Goal: Book appointment/travel/reservation

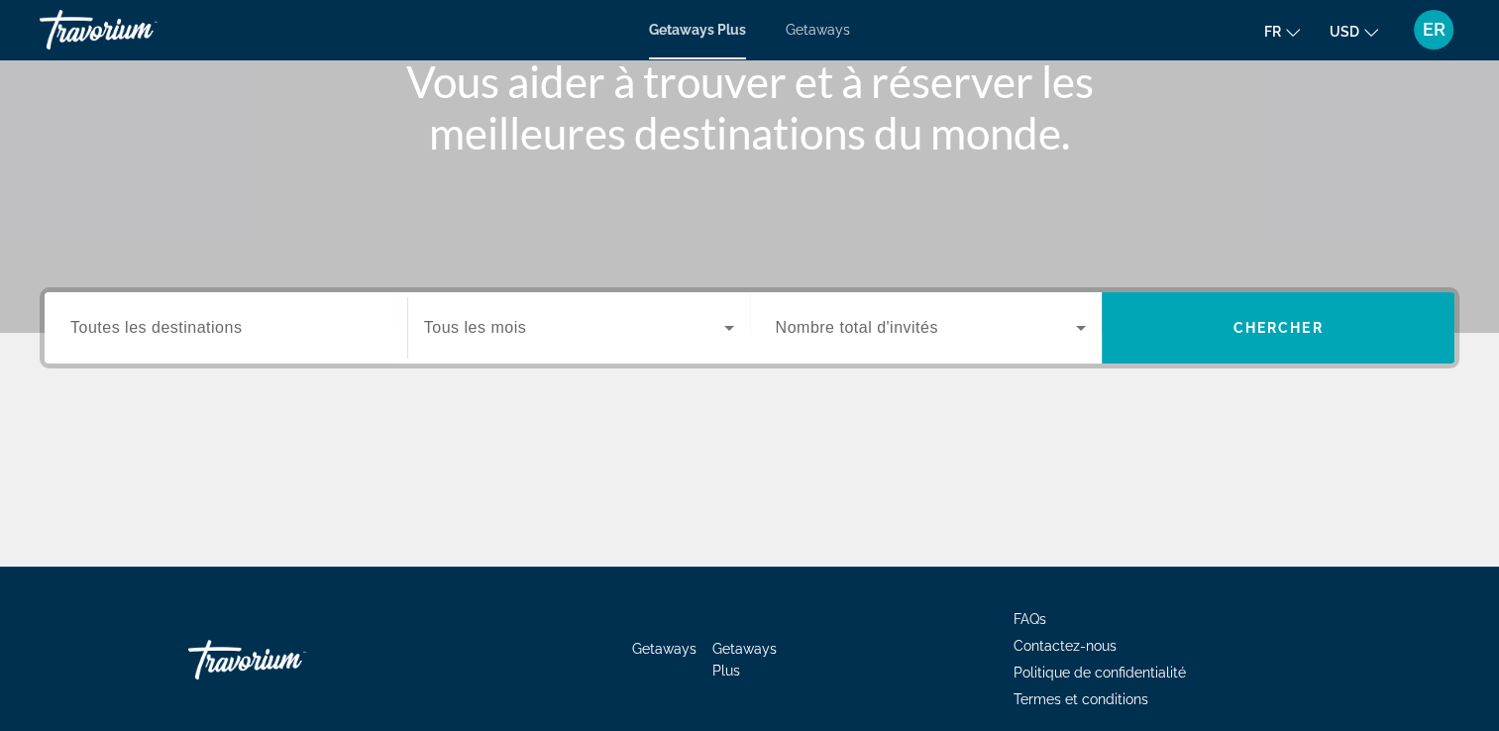
scroll to position [264, 0]
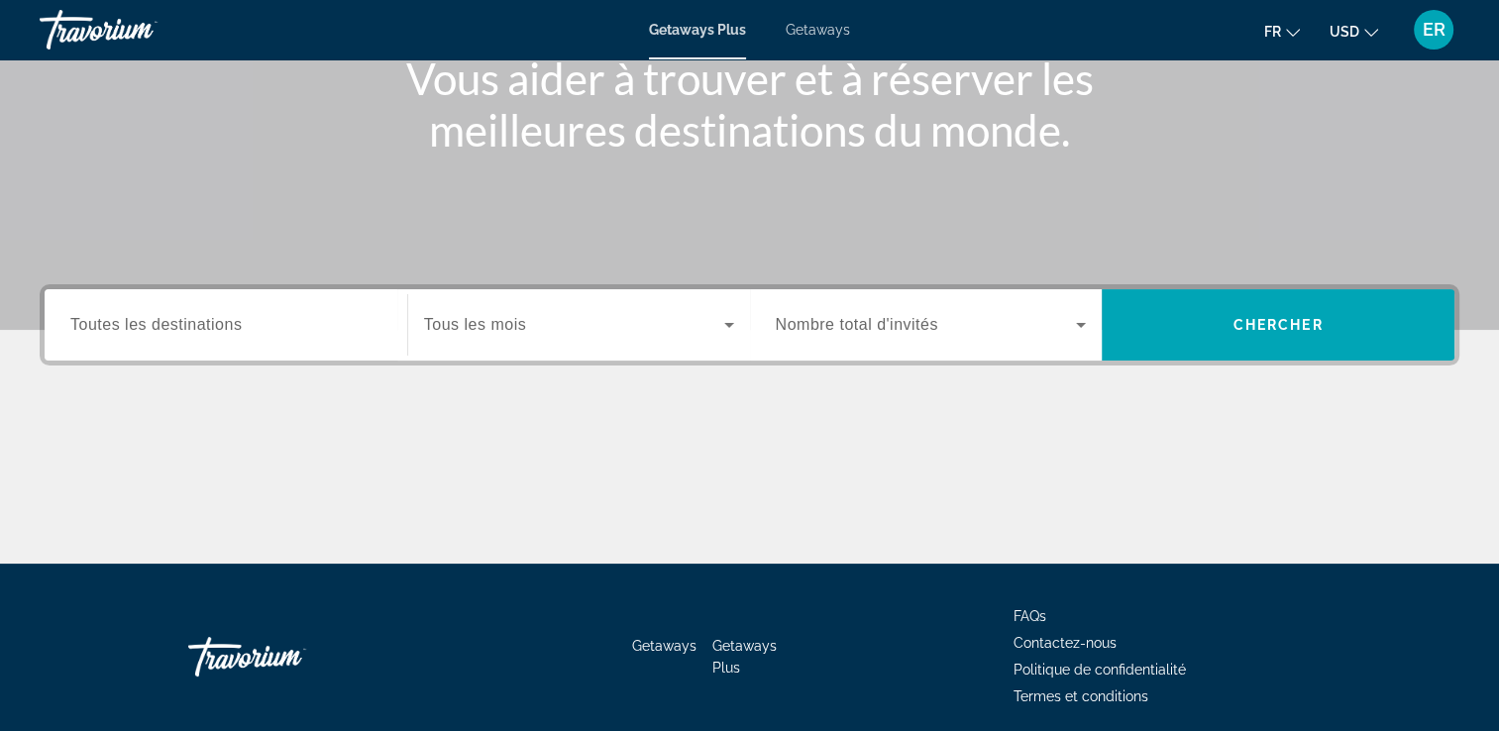
click at [881, 329] on span "Nombre total d'invités" at bounding box center [857, 324] width 162 height 17
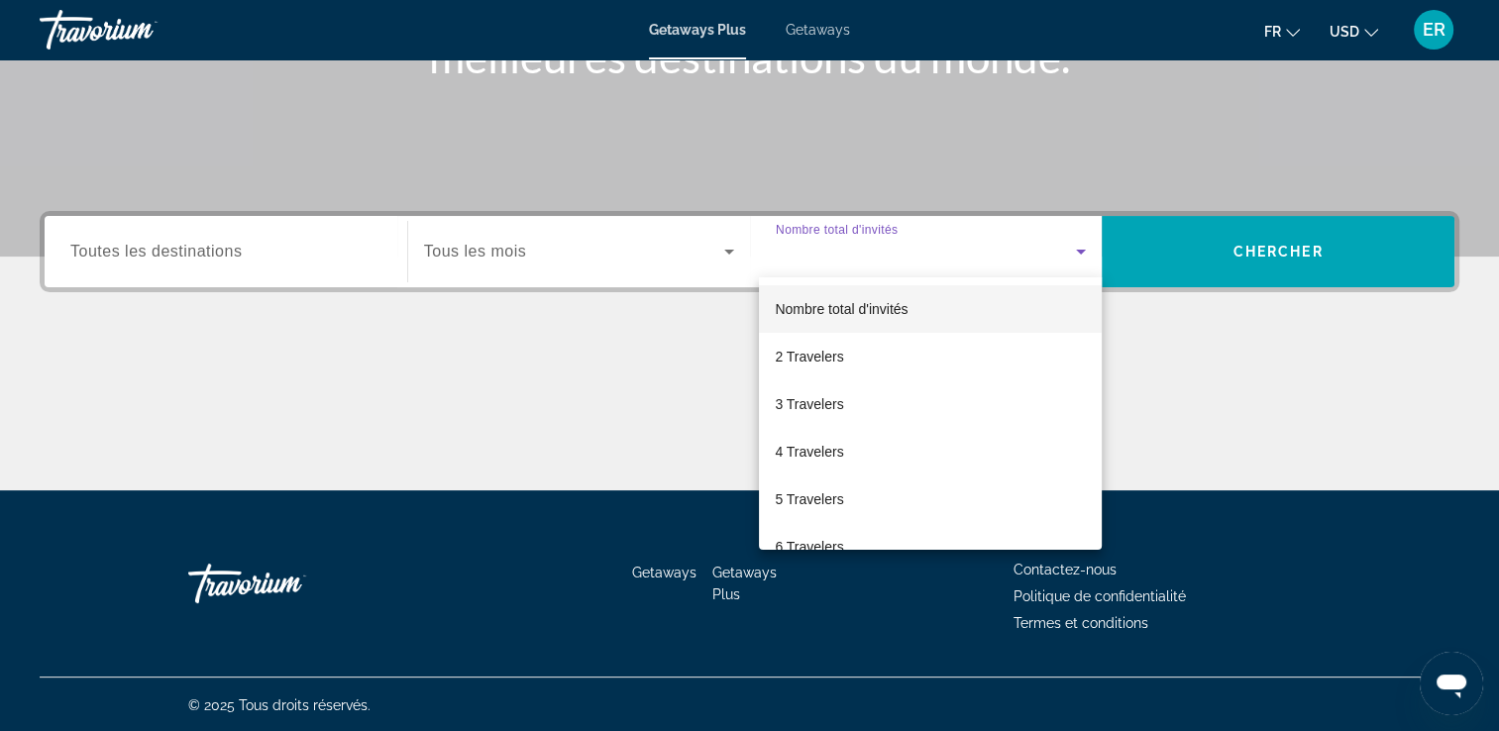
scroll to position [339, 0]
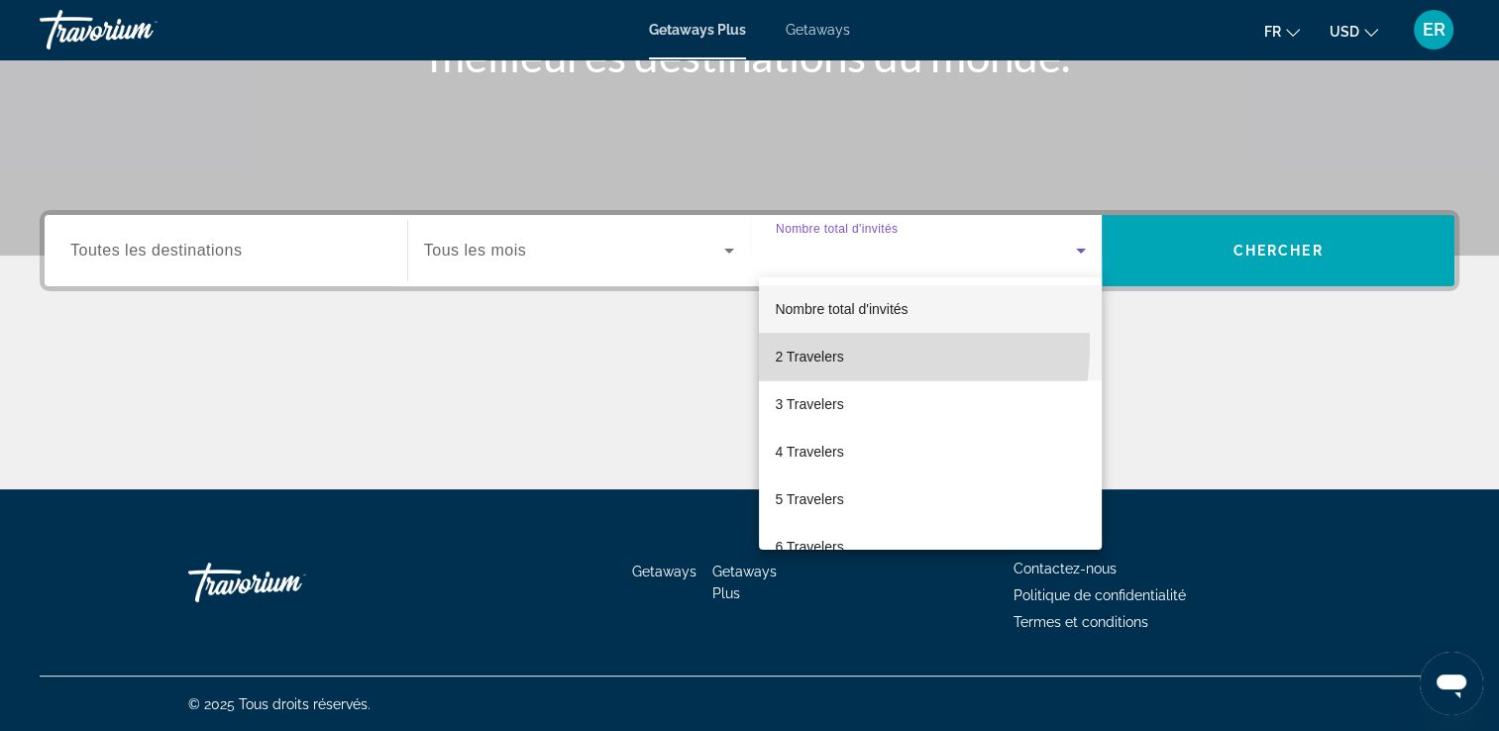
click at [796, 343] on mat-option "2 Travelers" at bounding box center [930, 357] width 343 height 48
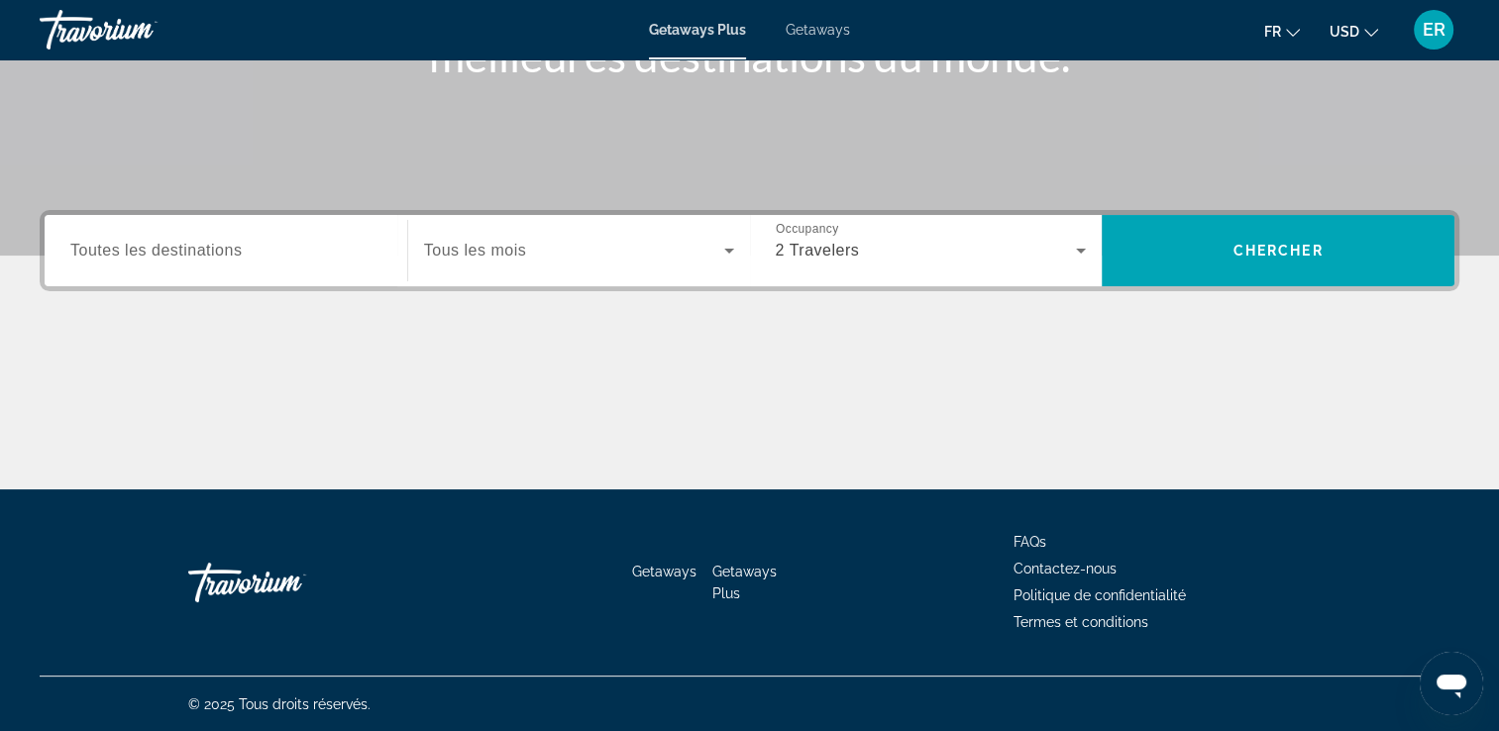
click at [674, 228] on div "Search widget" at bounding box center [579, 250] width 310 height 55
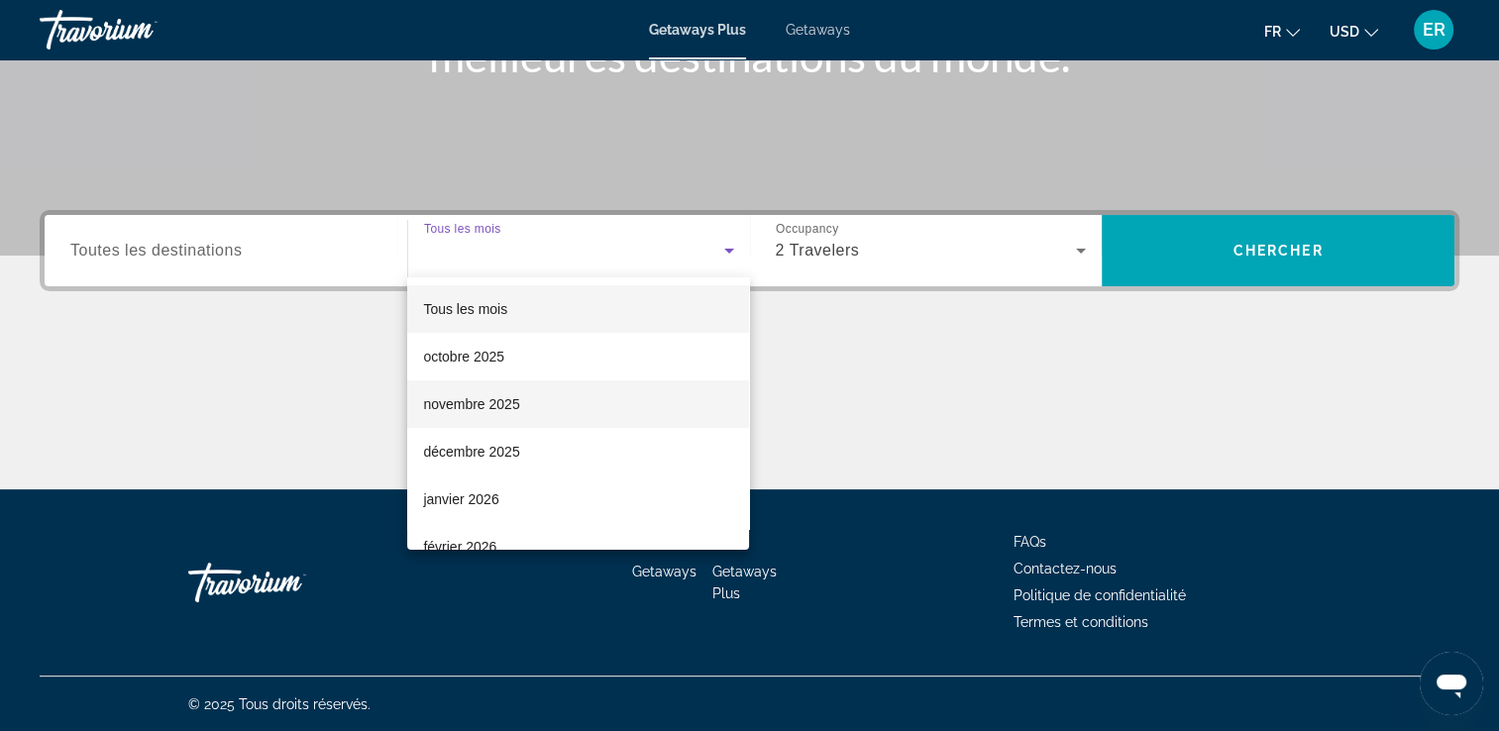
click at [576, 407] on mat-option "novembre 2025" at bounding box center [578, 404] width 342 height 48
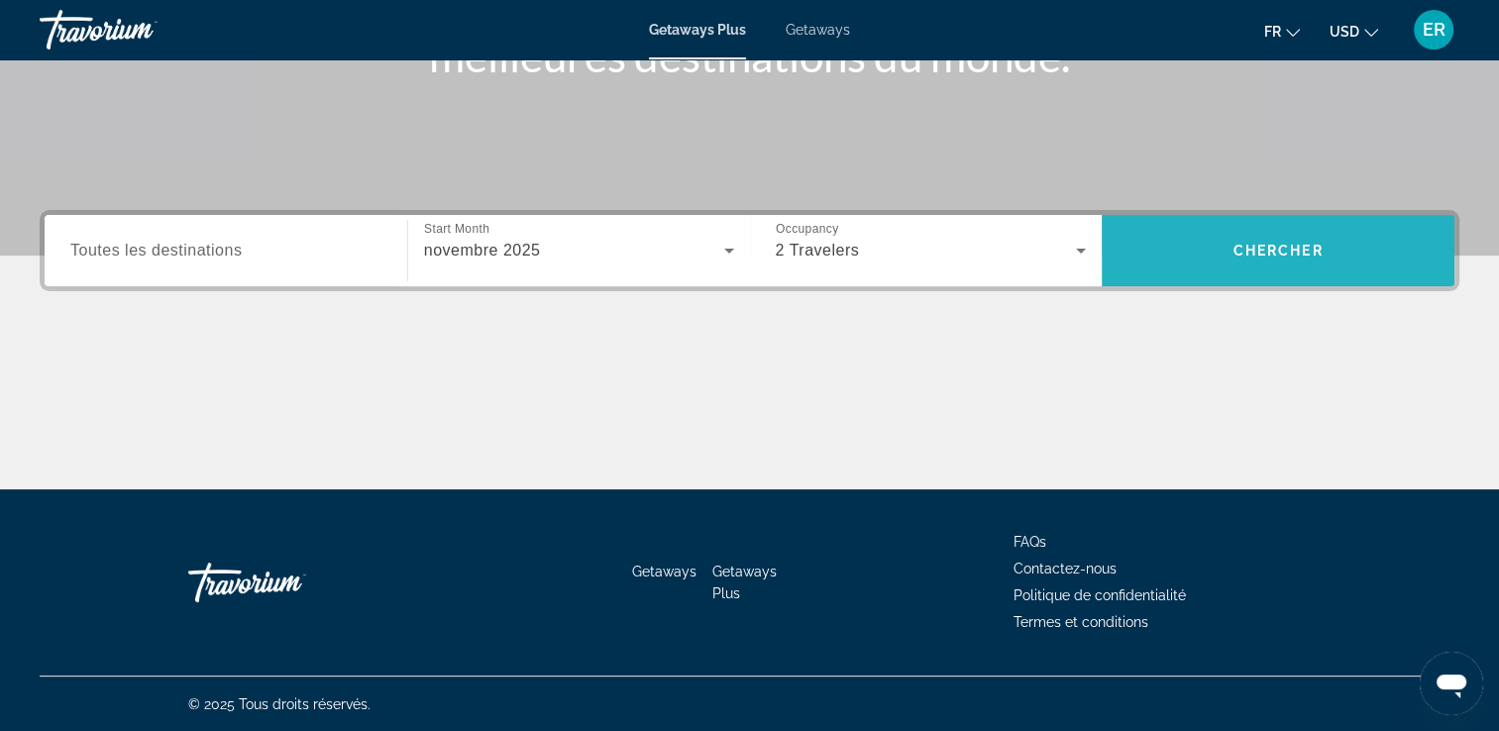
click at [1291, 260] on span "Search" at bounding box center [1277, 251] width 353 height 48
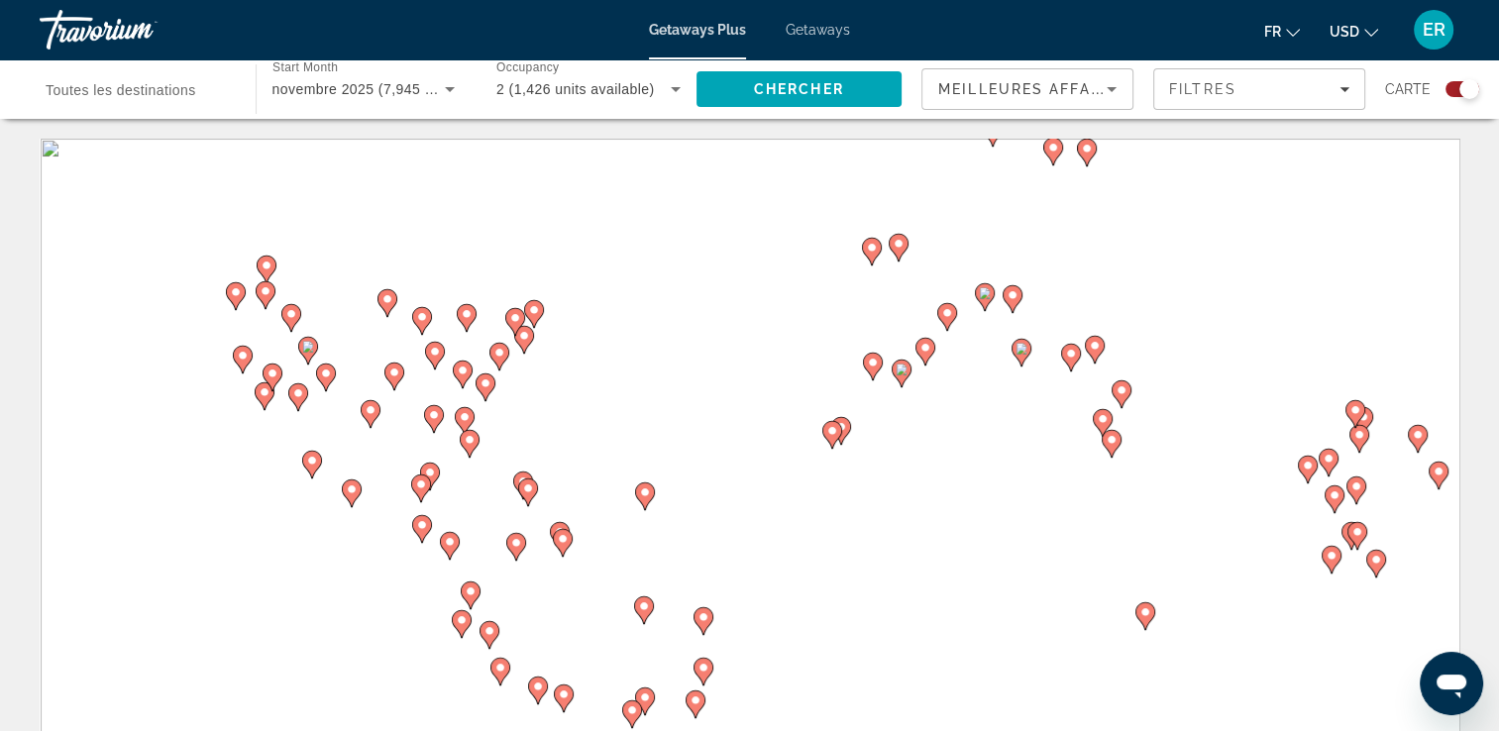
click at [98, 88] on span "Toutes les destinations" at bounding box center [121, 90] width 151 height 16
click at [98, 88] on input "Destination Toutes les destinations" at bounding box center [138, 90] width 184 height 24
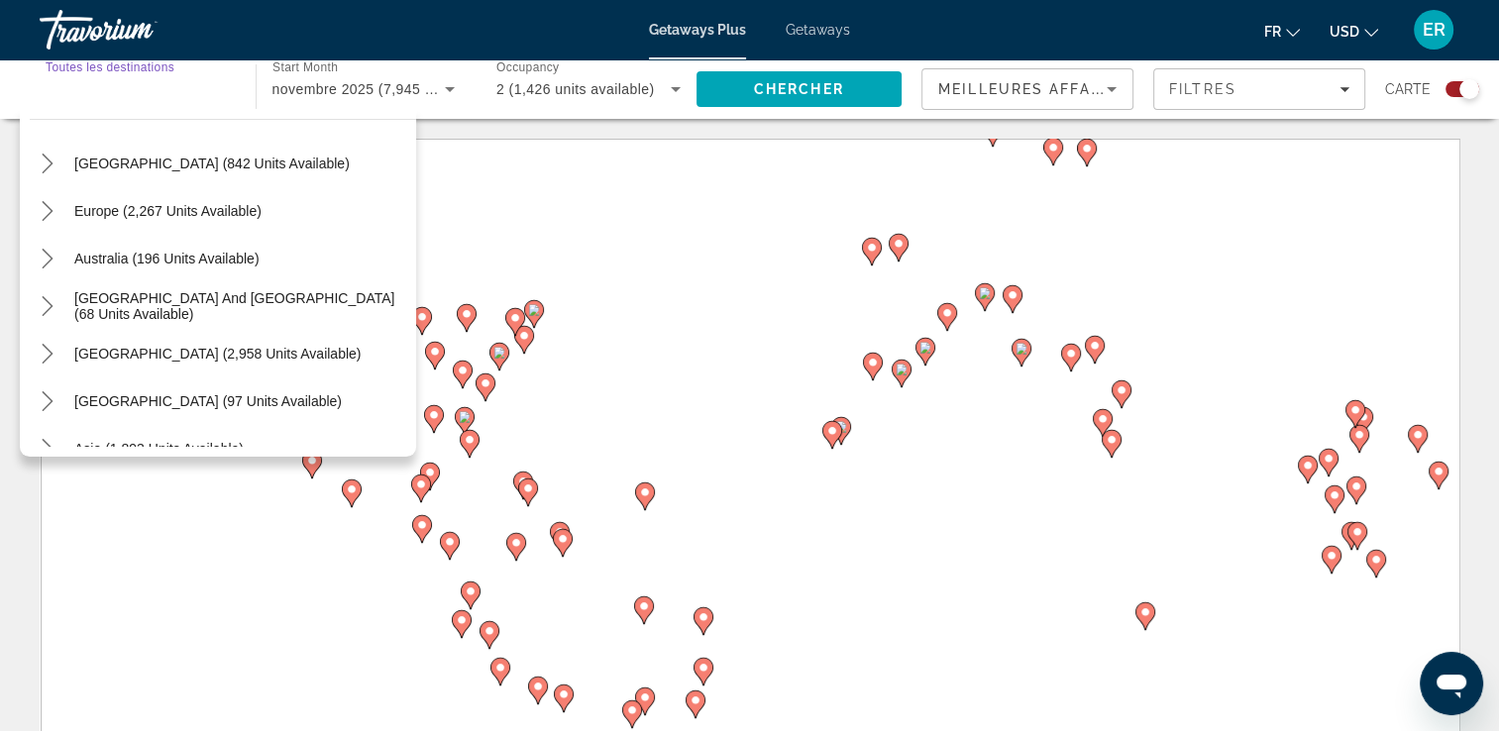
scroll to position [198, 0]
click at [1020, 349] on image "Main content" at bounding box center [1021, 349] width 12 height 12
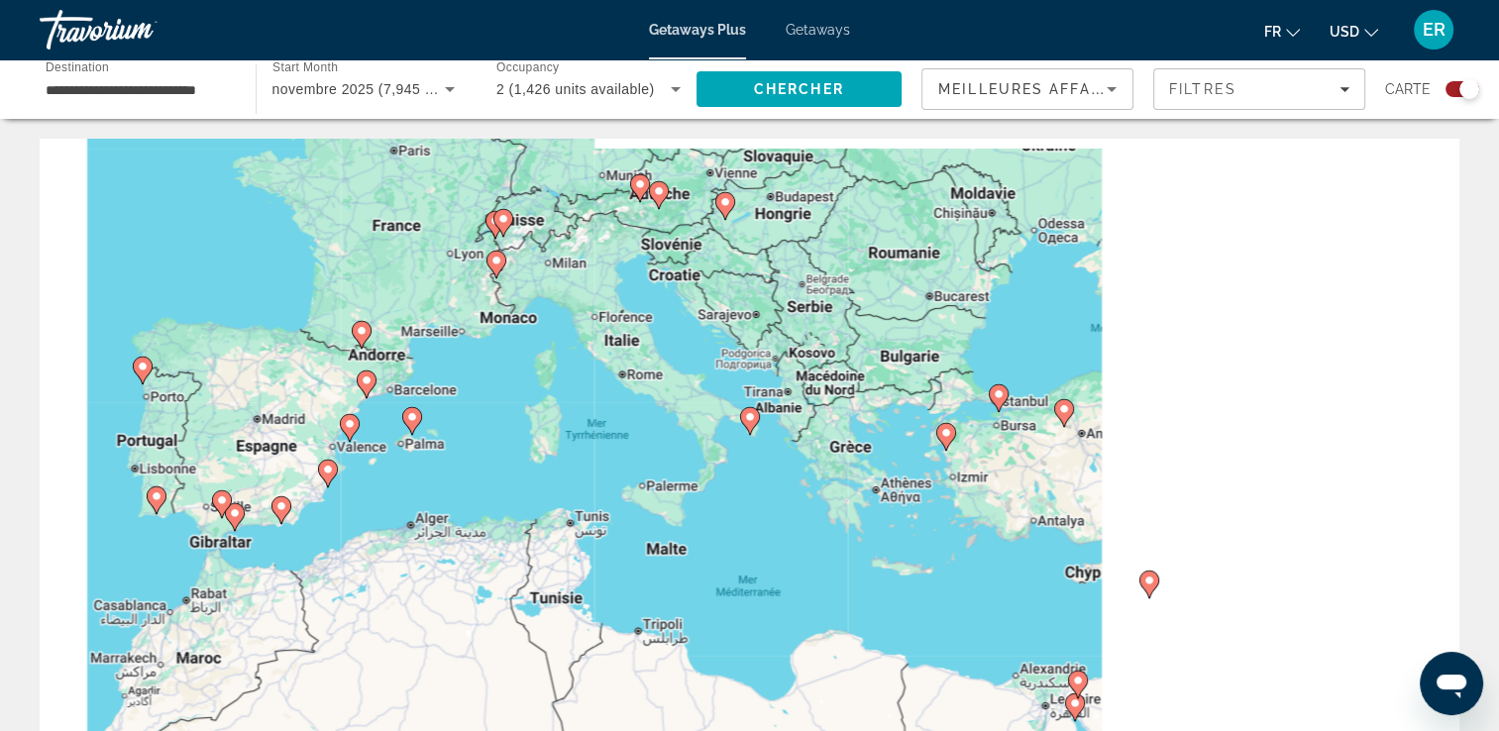
click at [749, 414] on image "Main content" at bounding box center [750, 417] width 12 height 12
type input "**********"
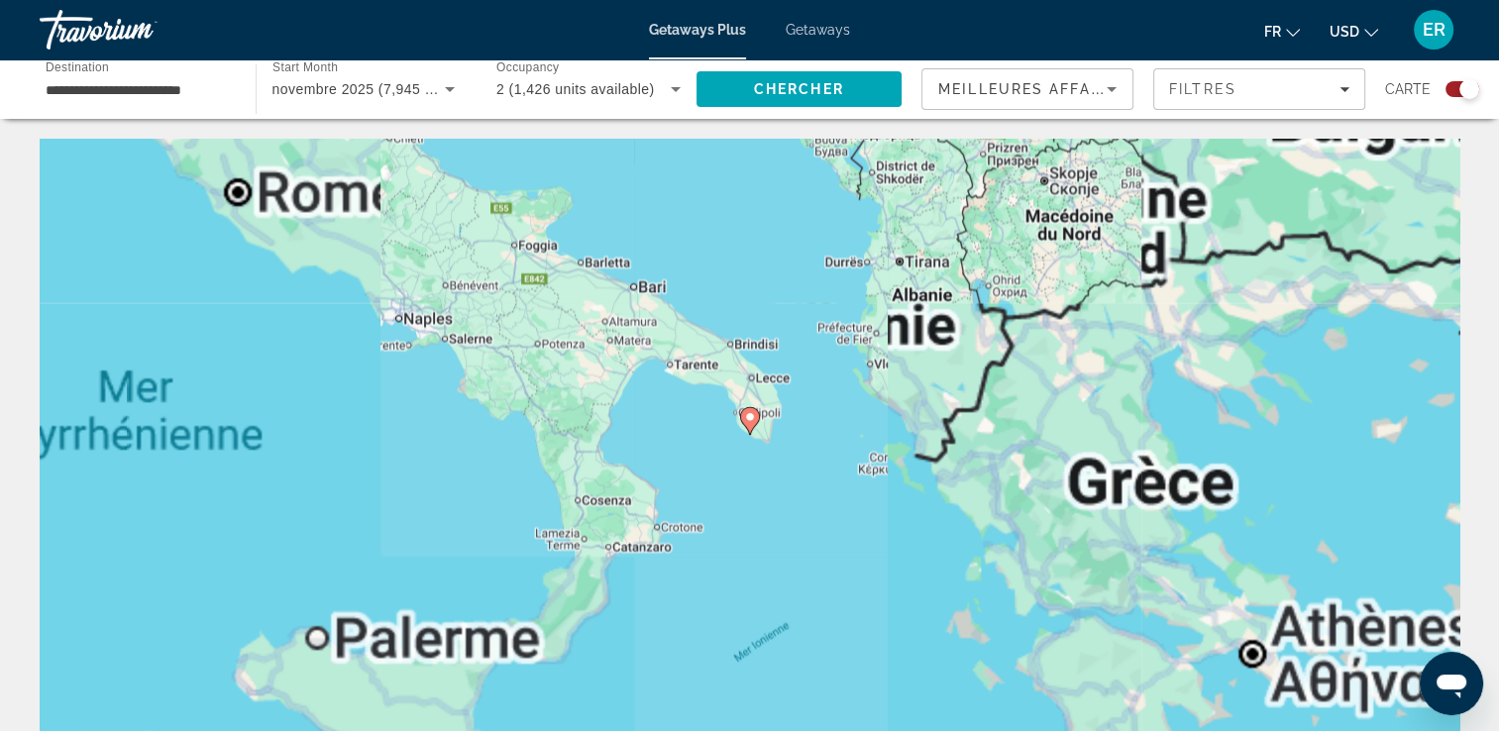
click at [746, 418] on image "Main content" at bounding box center [750, 417] width 12 height 12
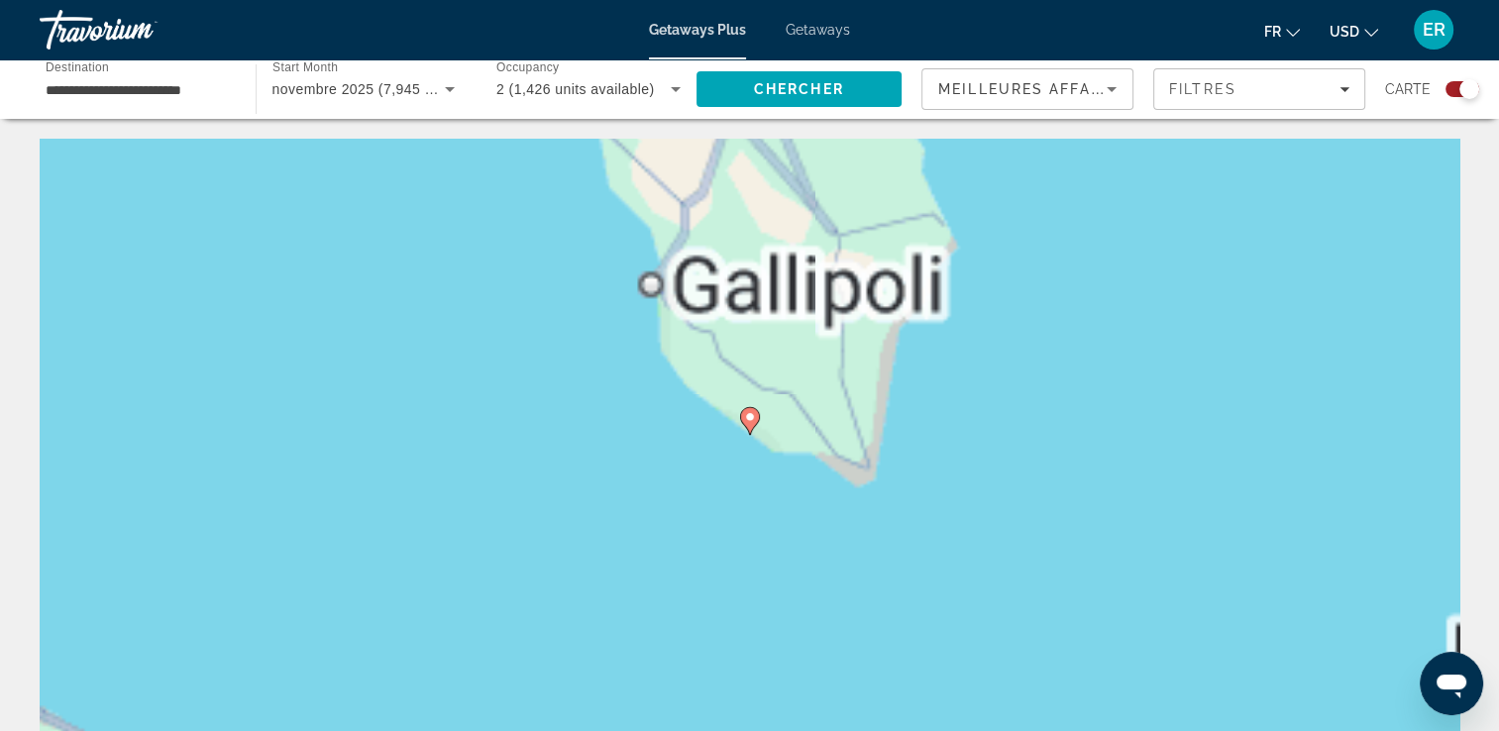
click at [746, 418] on image "Main content" at bounding box center [750, 417] width 12 height 12
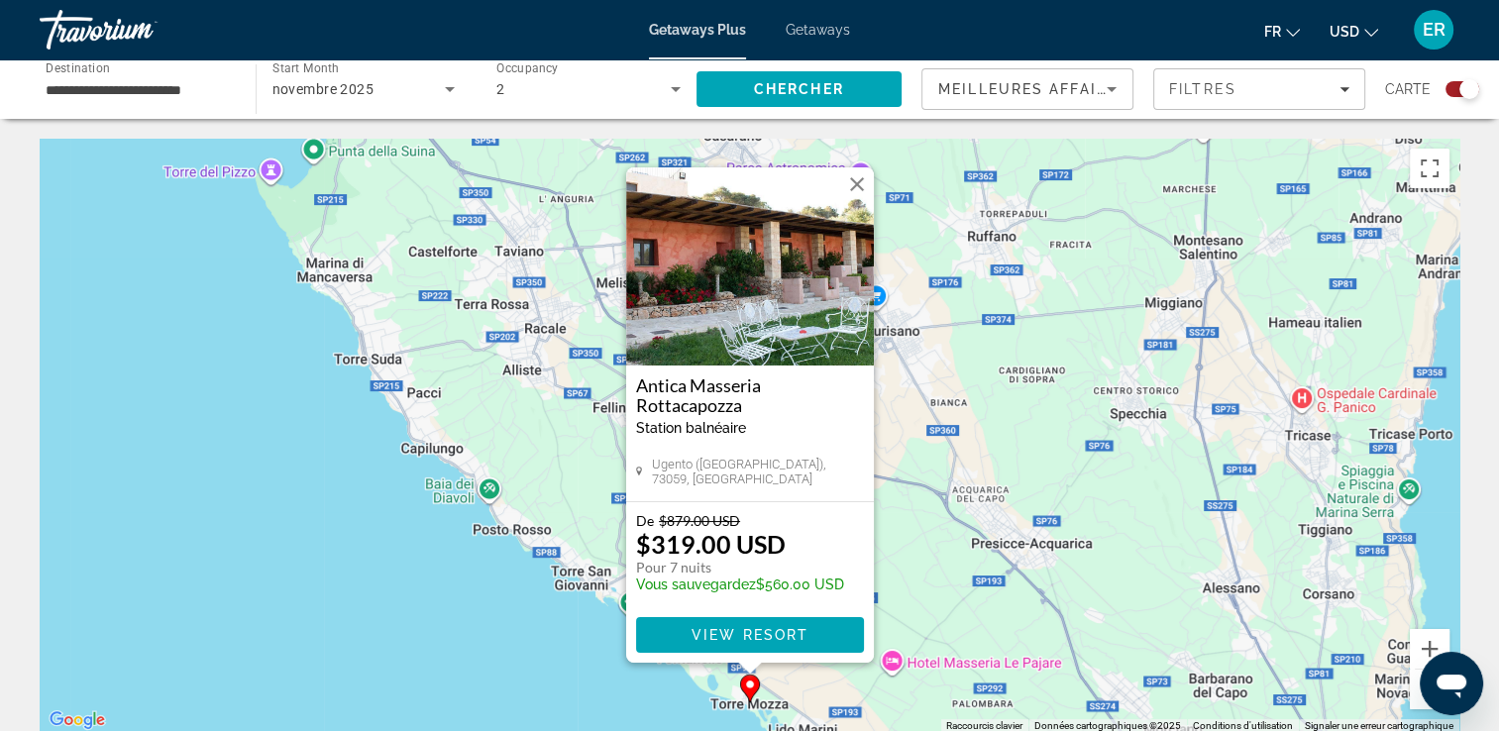
click at [868, 181] on button "Fermer" at bounding box center [857, 184] width 30 height 30
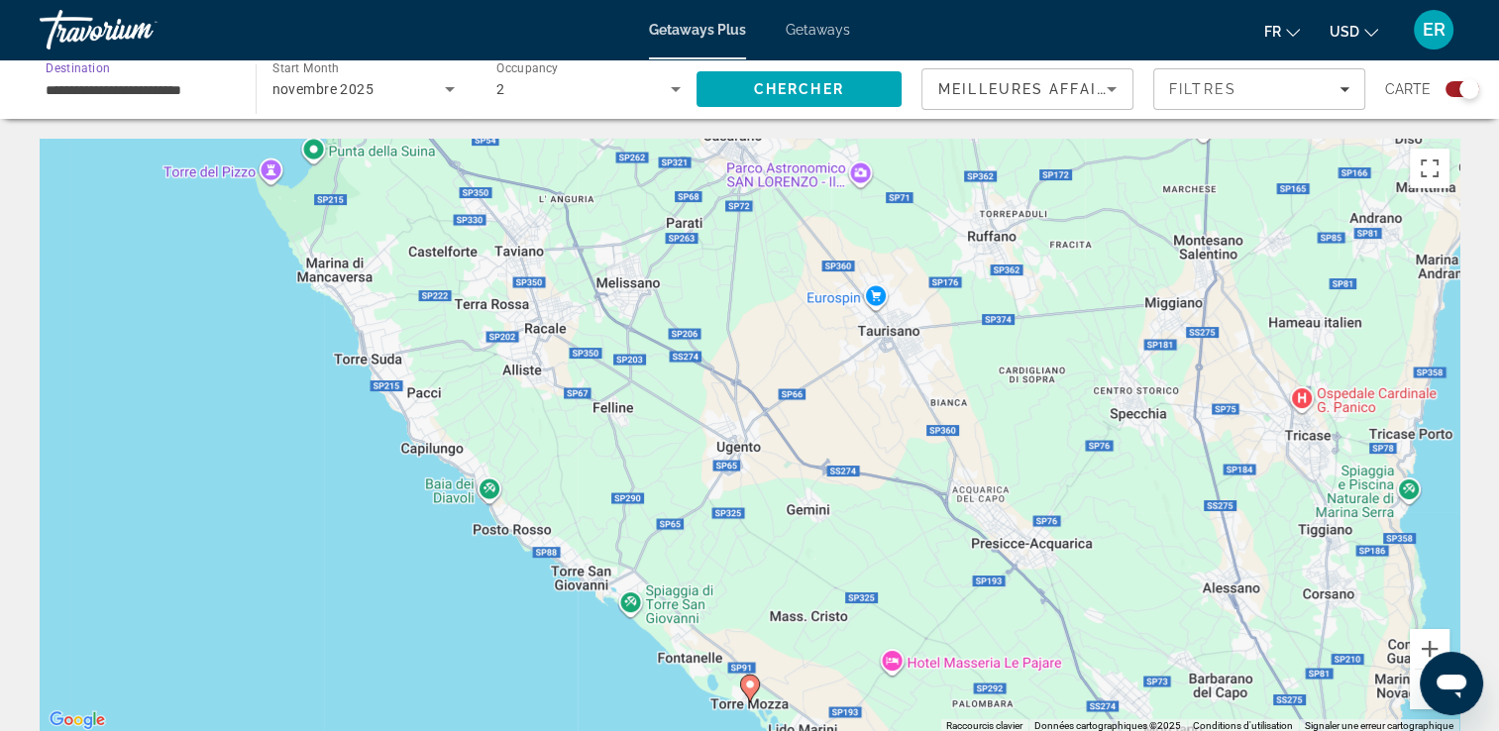
click at [139, 88] on input "**********" at bounding box center [138, 90] width 184 height 24
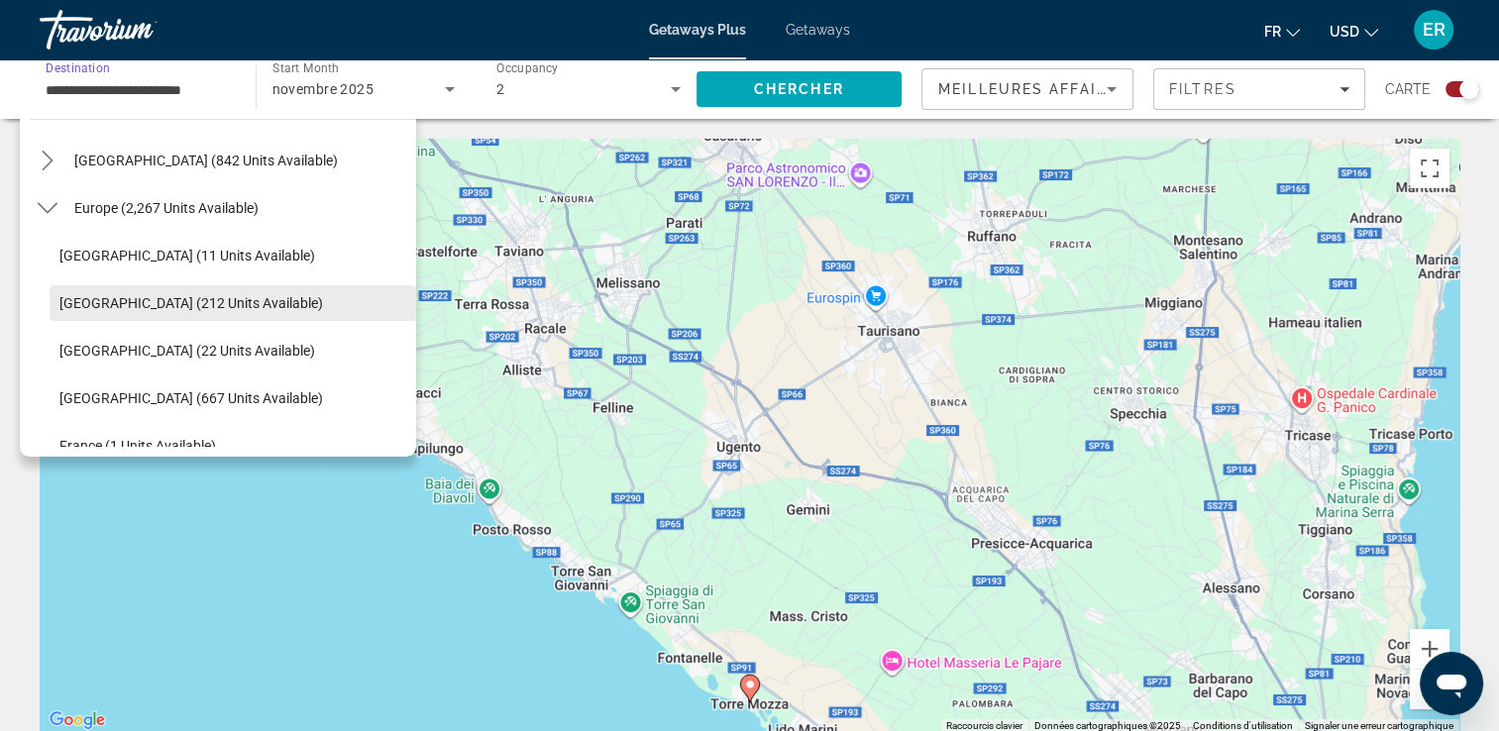
scroll to position [202, 0]
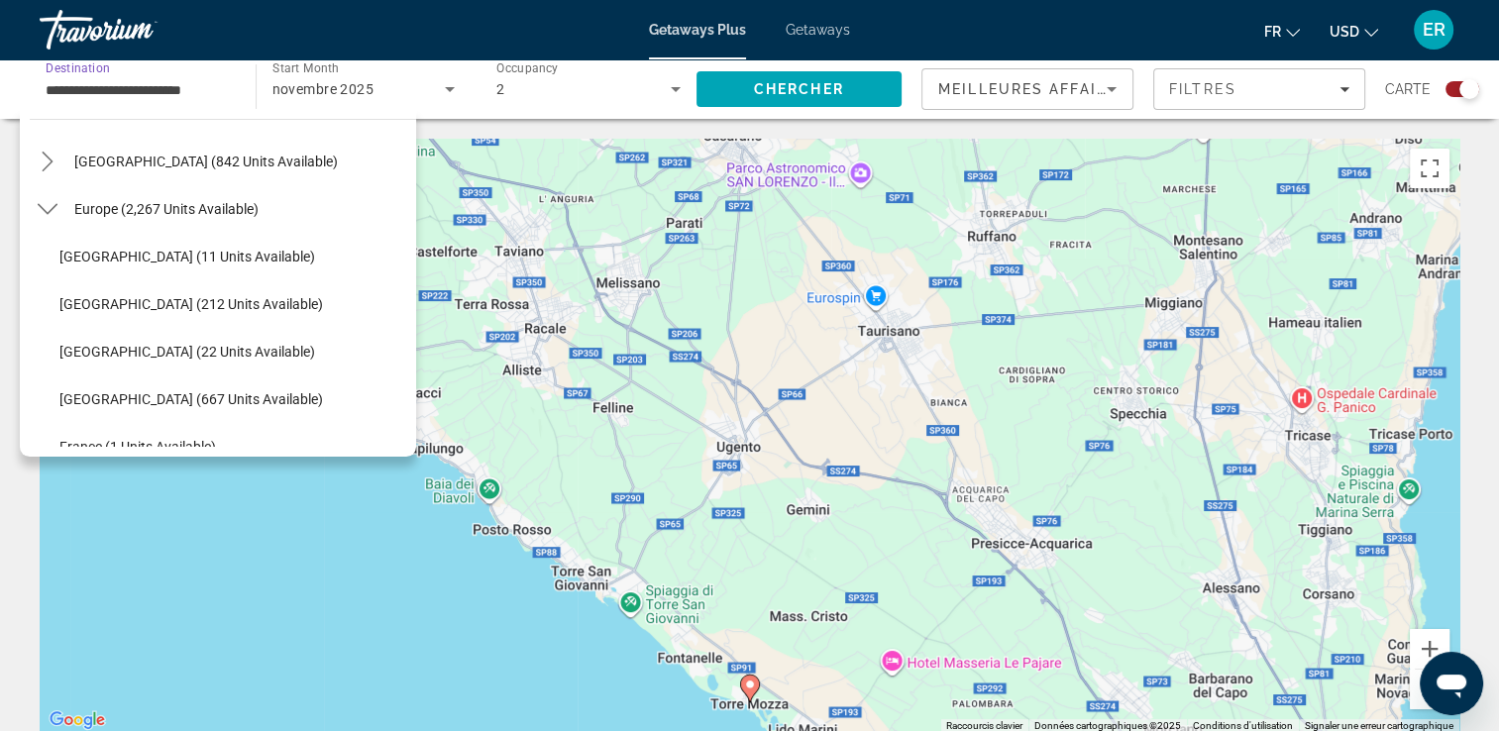
click at [349, 624] on div "Pour activer le glissement avec le clavier, appuyez sur Alt+Entrée. Une fois ce…" at bounding box center [749, 436] width 1419 height 594
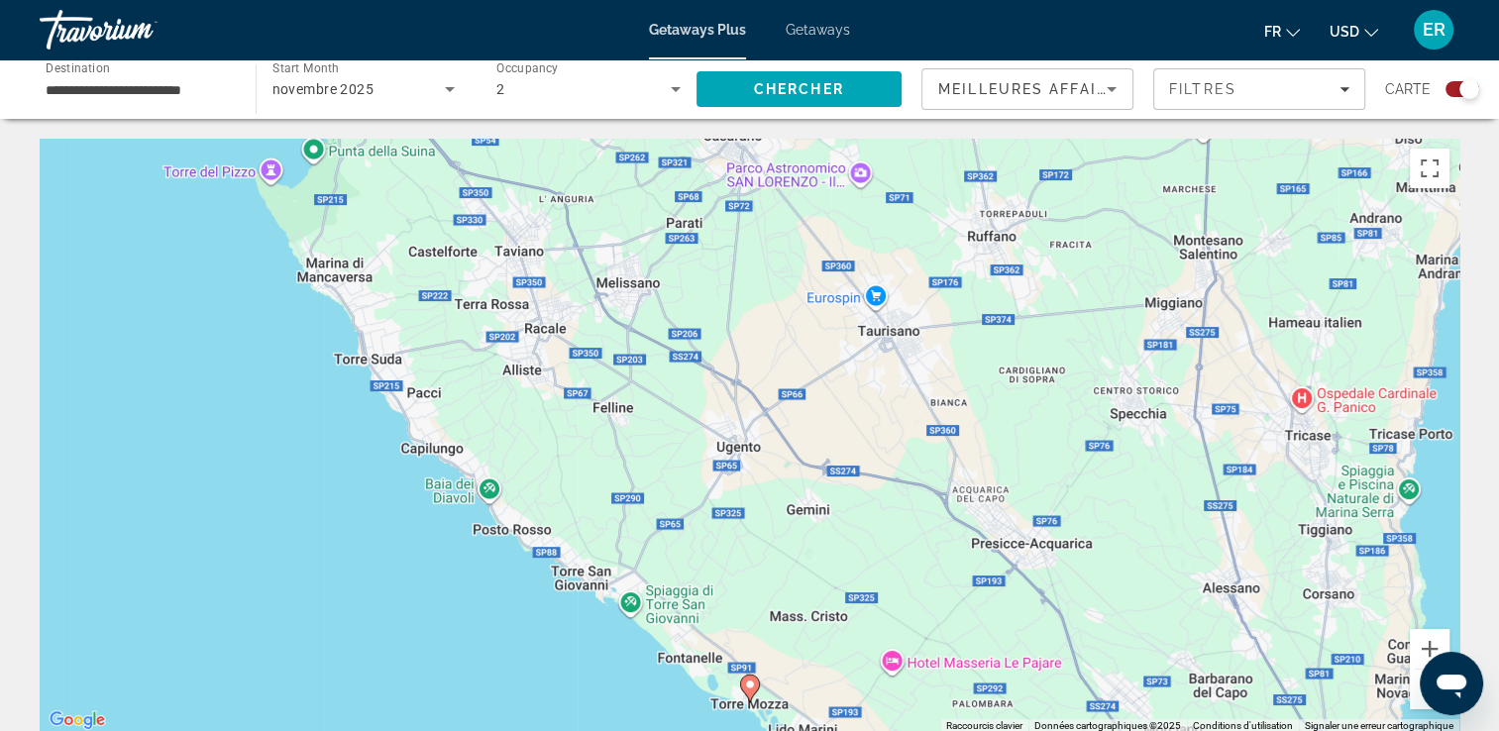
click at [1418, 698] on button "Zoom arrière" at bounding box center [1429, 690] width 40 height 40
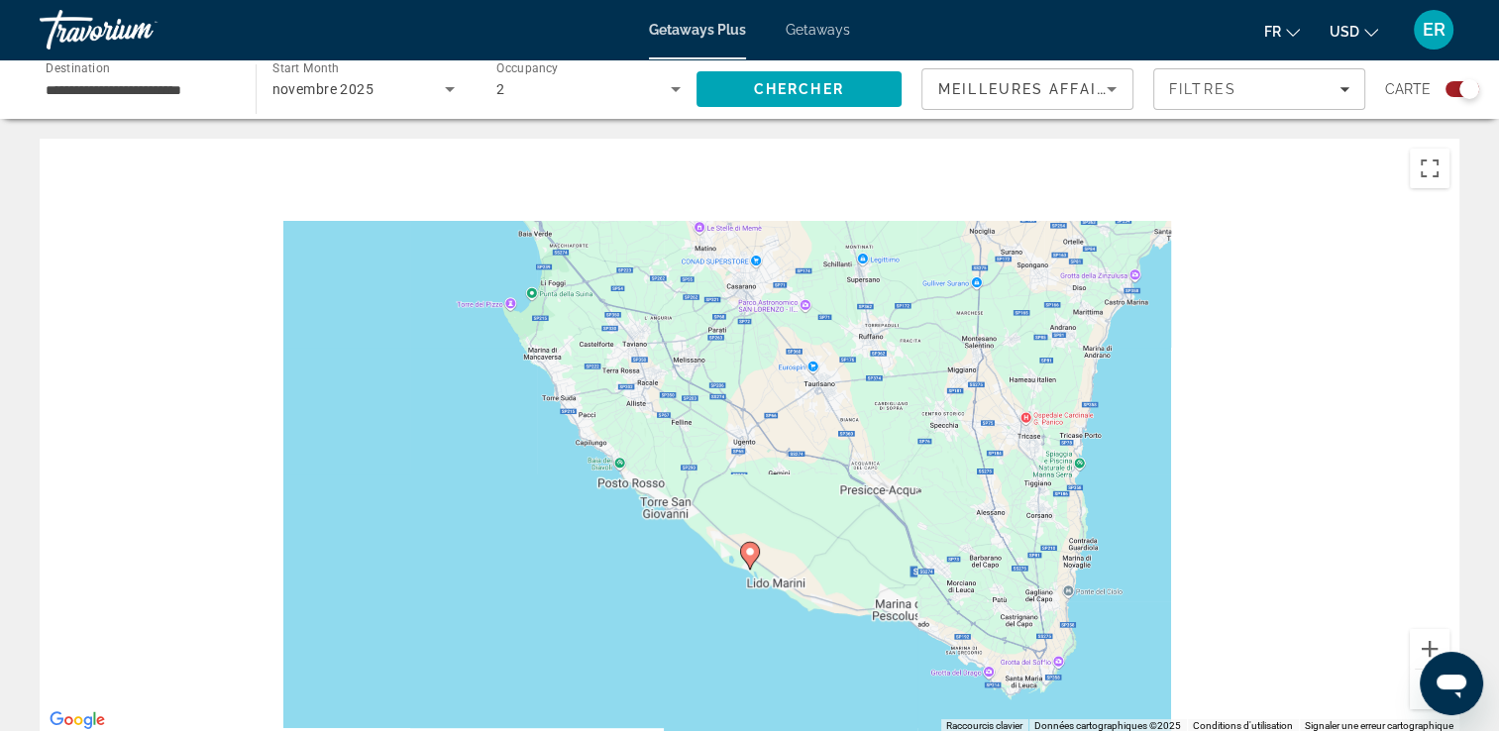
click at [1418, 698] on button "Zoom arrière" at bounding box center [1429, 690] width 40 height 40
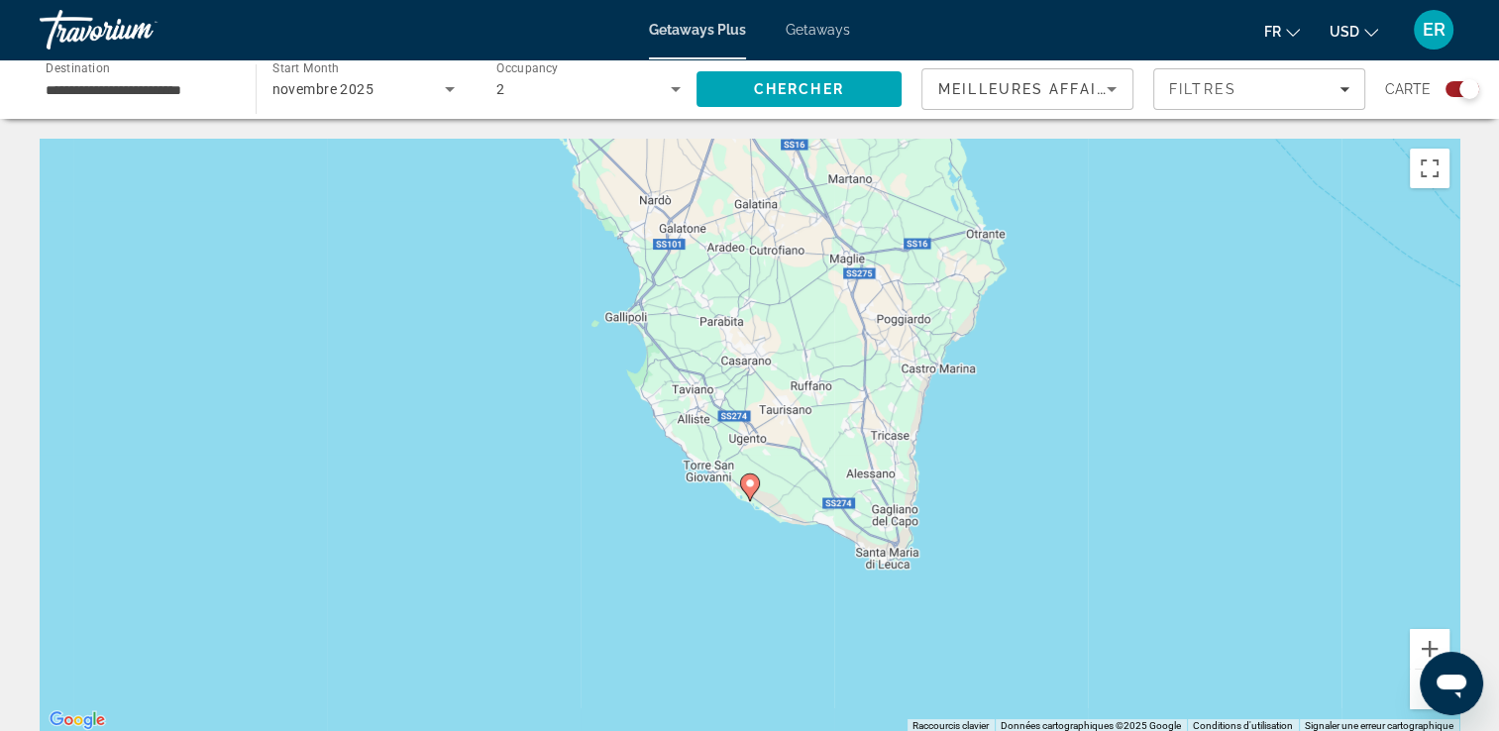
click at [1418, 698] on button "Zoom arrière" at bounding box center [1429, 690] width 40 height 40
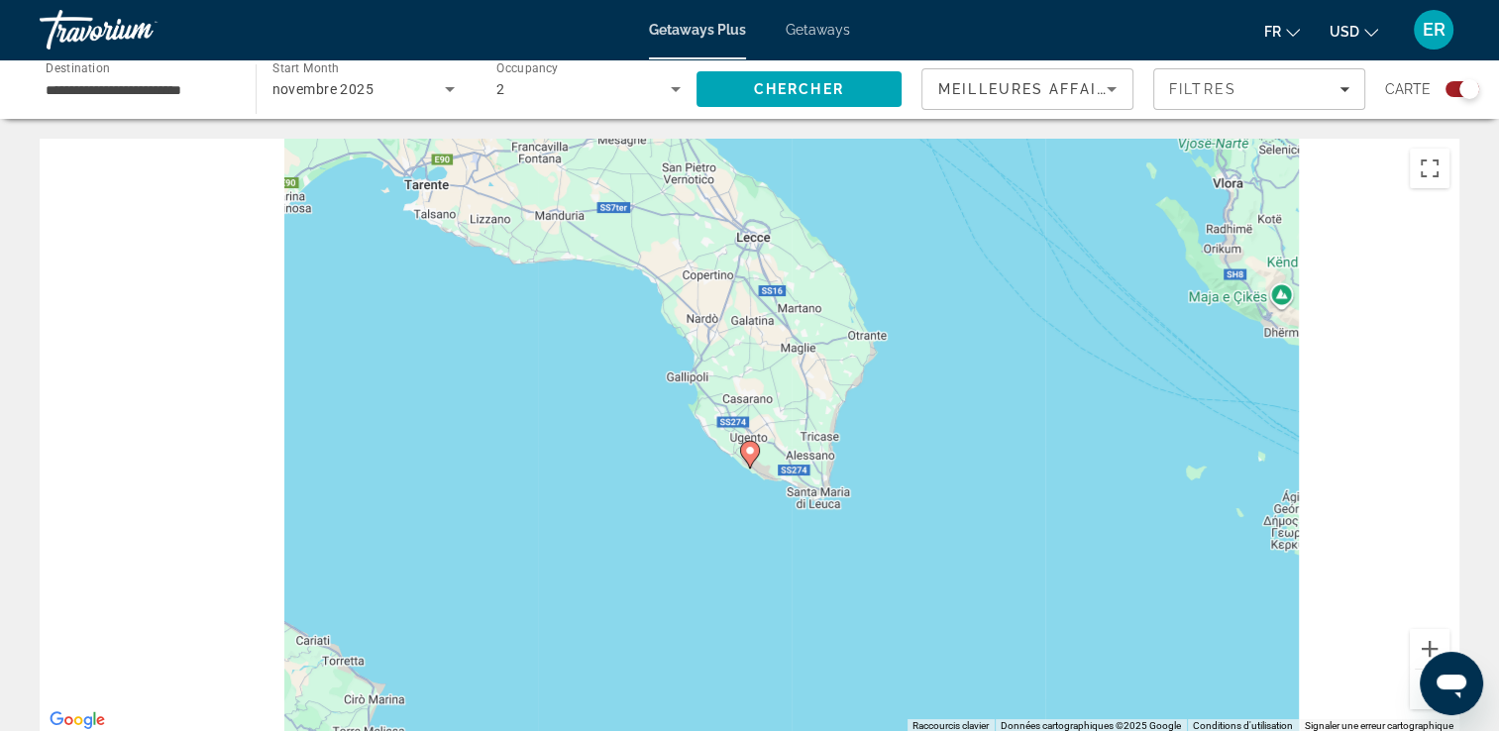
click at [1418, 698] on button "Zoom arrière" at bounding box center [1429, 690] width 40 height 40
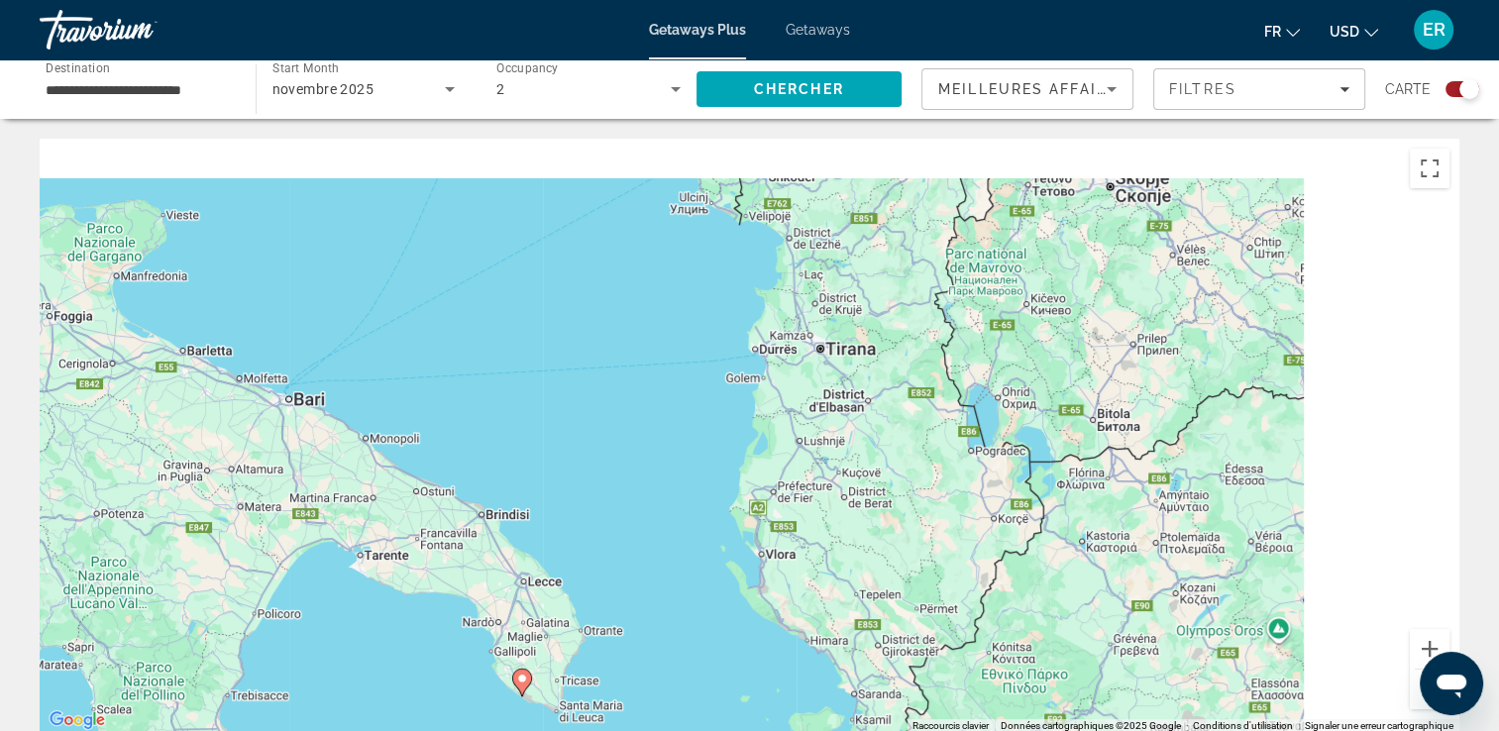
drag, startPoint x: 967, startPoint y: 366, endPoint x: 715, endPoint y: 648, distance: 377.4
click at [715, 648] on div "Pour activer le glissement avec le clavier, appuyez sur Alt+Entrée. Une fois ce…" at bounding box center [749, 436] width 1419 height 594
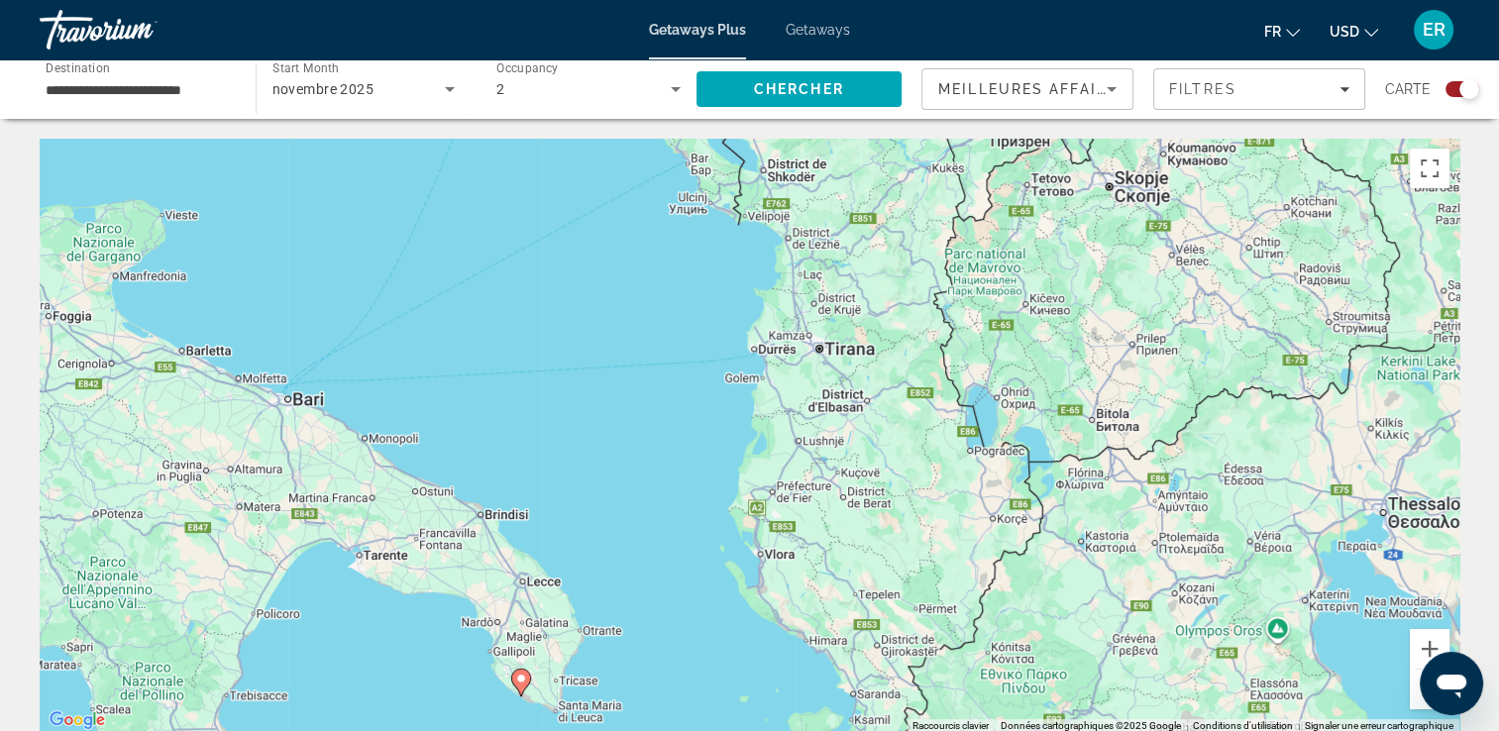
click at [1411, 694] on button "Zoom arrière" at bounding box center [1429, 690] width 40 height 40
